Goal: Complete application form: Complete application form

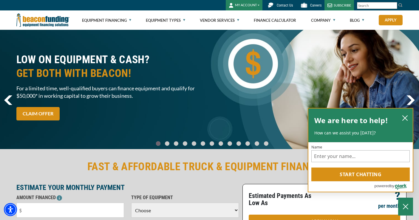
click at [405, 118] on icon "close chatbox" at bounding box center [404, 118] width 5 height 5
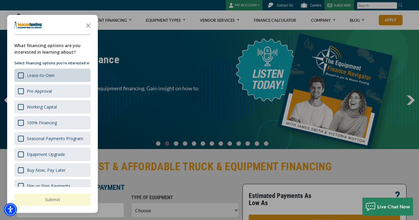
click at [51, 78] on div "Lease-to-Own" at bounding box center [41, 75] width 28 height 6
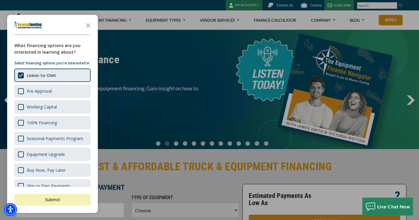
click at [41, 198] on button "Submit" at bounding box center [52, 200] width 76 height 12
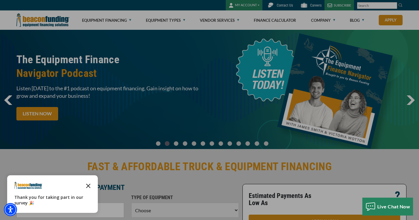
click at [88, 182] on icon "Close the survey" at bounding box center [88, 185] width 12 height 12
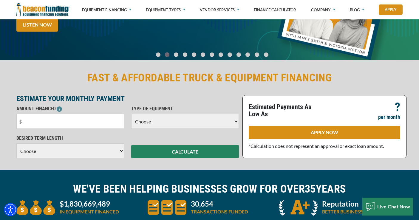
scroll to position [117, 0]
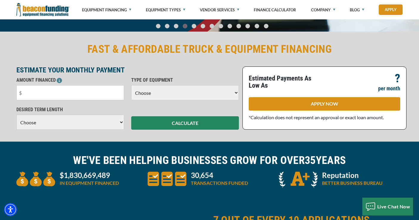
select select "7"
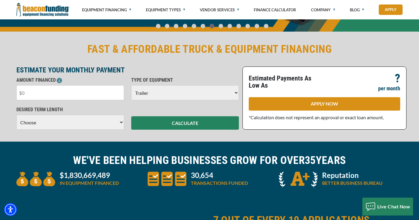
click at [104, 98] on input "text" at bounding box center [70, 92] width 108 height 15
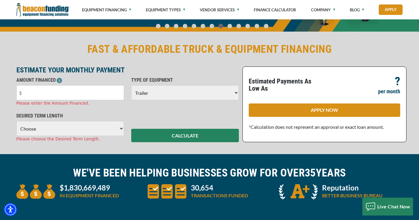
select select "60"
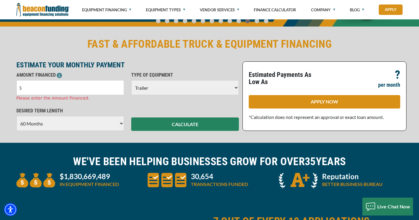
scroll to position [118, 0]
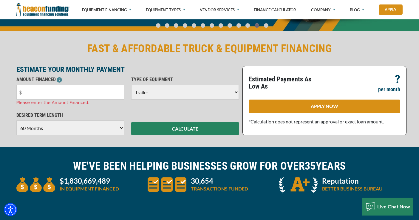
select select "22"
click at [117, 90] on input "text" at bounding box center [70, 92] width 108 height 15
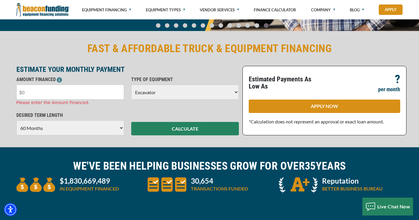
drag, startPoint x: 88, startPoint y: 90, endPoint x: 19, endPoint y: 88, distance: 69.5
click at [19, 88] on input "text" at bounding box center [70, 92] width 108 height 15
type input "$10,000"
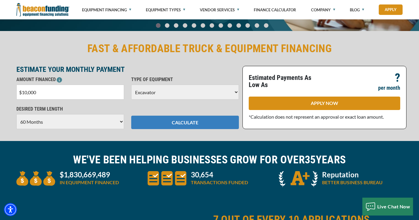
click at [132, 125] on button "CALCULATE" at bounding box center [185, 122] width 108 height 13
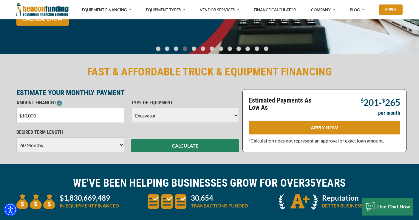
scroll to position [190, 0]
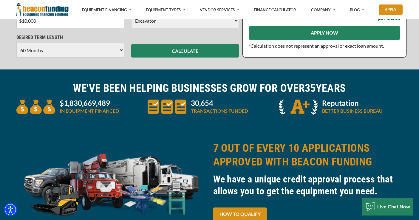
click at [283, 32] on link "APPLY NOW" at bounding box center [324, 32] width 151 height 13
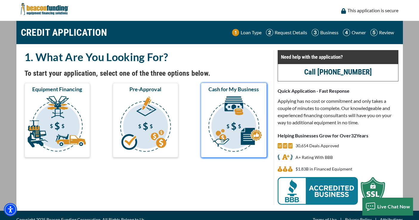
click at [215, 129] on img "submit" at bounding box center [233, 125] width 63 height 60
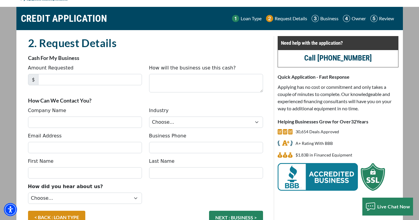
scroll to position [11, 0]
